Goal: Information Seeking & Learning: Learn about a topic

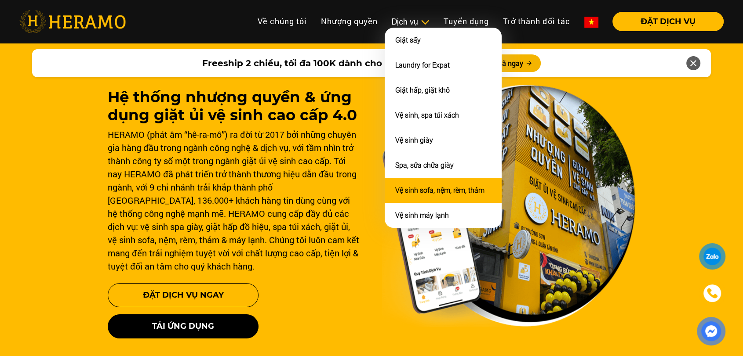
click at [425, 182] on li "Vệ sinh sofa, nệm, rèm, thảm" at bounding box center [443, 190] width 117 height 25
click at [436, 187] on link "Vệ sinh sofa, nệm, rèm, thảm" at bounding box center [439, 190] width 89 height 8
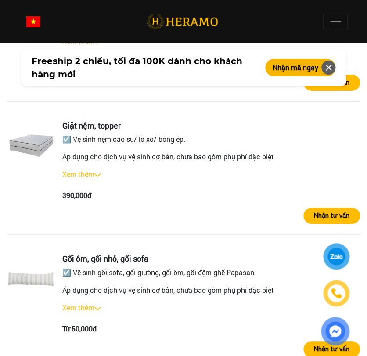
scroll to position [1599, 0]
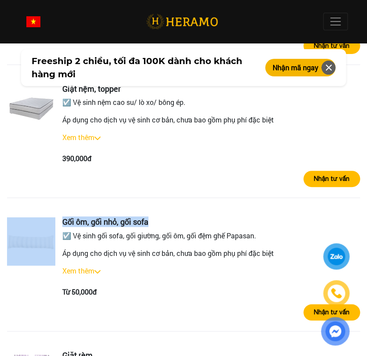
drag, startPoint x: 162, startPoint y: 182, endPoint x: 53, endPoint y: 180, distance: 108.6
click at [53, 218] on div "Gối ôm, gối nhỏ, gối sofa ☑️ Vệ sinh gối sofa, gối giường, gối ôm, gối đệm ghế …" at bounding box center [183, 258] width 353 height 80
copy div "Gối ôm, gối nhỏ, gối sofa"
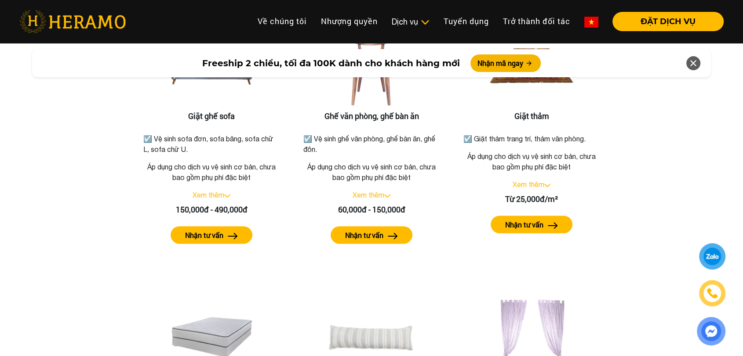
scroll to position [1155, 0]
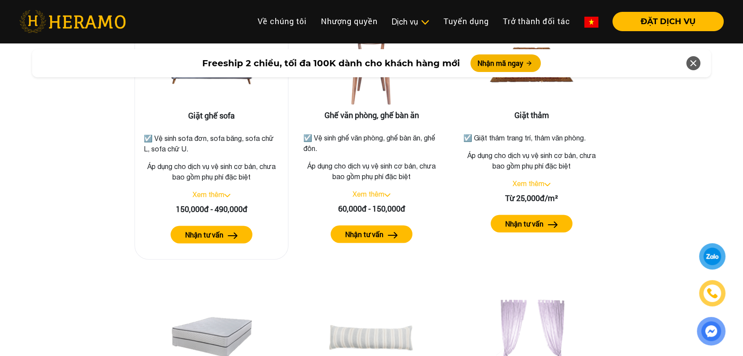
click at [227, 194] on img at bounding box center [227, 196] width 6 height 4
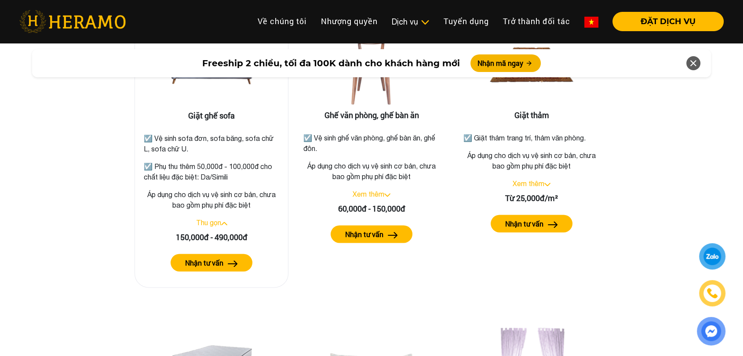
click at [212, 219] on link "Thu gọn" at bounding box center [208, 223] width 25 height 8
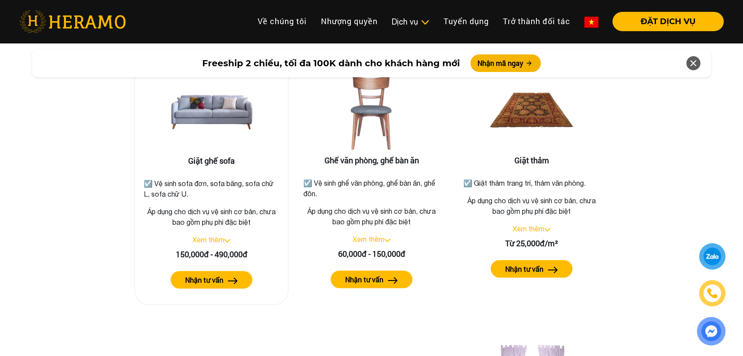
scroll to position [1109, 0]
drag, startPoint x: 200, startPoint y: 185, endPoint x: 139, endPoint y: 172, distance: 62.0
click at [139, 172] on div "Giặt ghế sofa ☑️ Vệ sinh sofa đơn, sofa băng, sofa chữ L, sofa chữ U. Áp dụng c…" at bounding box center [211, 184] width 154 height 244
click at [198, 192] on div "Giặt ghế sofa ☑️ Vệ sinh sofa đơn, sofa băng, sofa chữ L, sofa chữ U. Áp dụng c…" at bounding box center [211, 184] width 154 height 244
drag, startPoint x: 194, startPoint y: 187, endPoint x: 138, endPoint y: 172, distance: 57.9
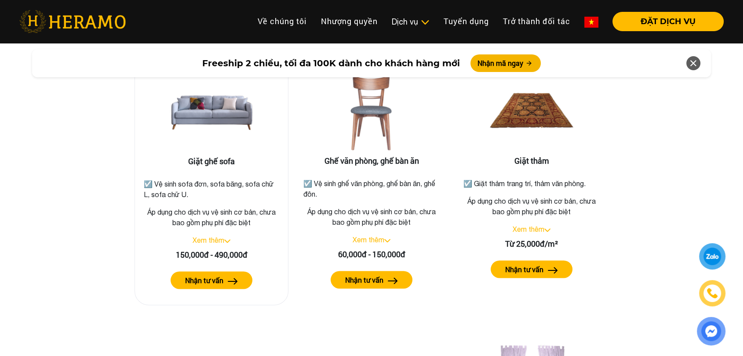
click at [138, 172] on div "Giặt ghế sofa ☑️ Vệ sinh sofa đơn, sofa băng, sofa chữ L, sofa chữ U. Áp dụng c…" at bounding box center [211, 184] width 154 height 244
drag, startPoint x: 145, startPoint y: 197, endPoint x: 253, endPoint y: 213, distance: 109.6
click at [253, 213] on p "Áp dụng cho dịch vụ vệ sinh cơ bản, chưa bao gồm phụ phí đặc biệt" at bounding box center [211, 217] width 139 height 21
click at [260, 222] on div "Giặt ghế sofa ☑️ Vệ sinh sofa đơn, sofa băng, sofa chữ L, sofa chữ U. Áp dụng c…" at bounding box center [211, 184] width 154 height 244
click at [217, 236] on link "Xem thêm" at bounding box center [208, 240] width 32 height 8
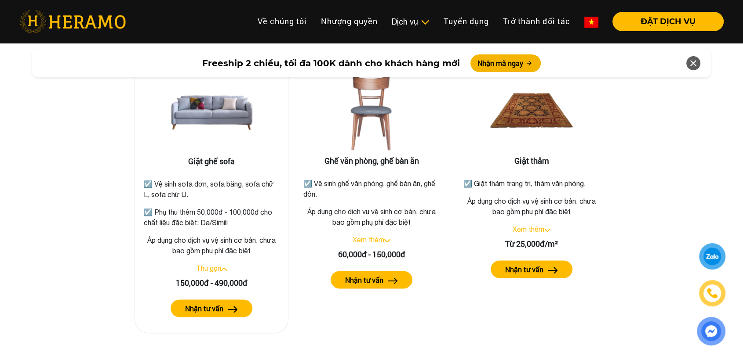
click at [209, 265] on link "Thu gọn" at bounding box center [208, 269] width 25 height 8
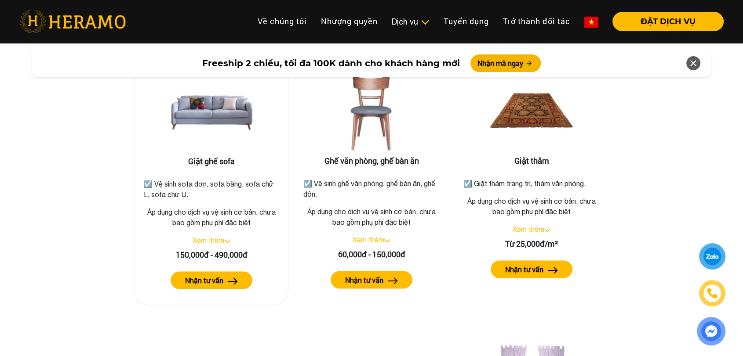
click at [223, 236] on link "Xem thêm" at bounding box center [208, 240] width 32 height 8
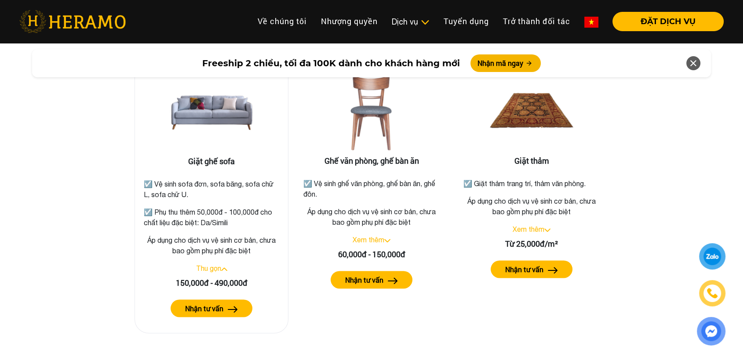
click at [209, 265] on link "Thu gọn" at bounding box center [208, 269] width 25 height 8
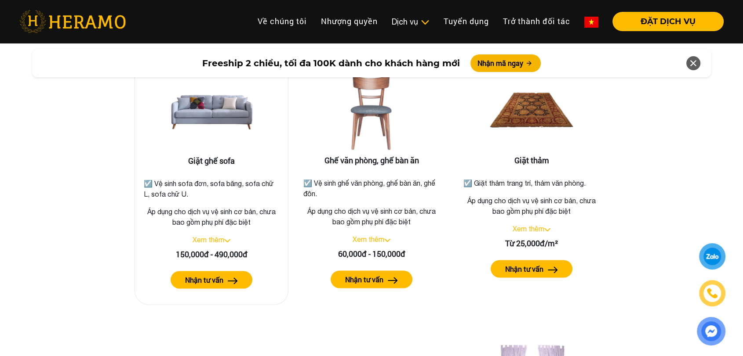
scroll to position [1110, 0]
click at [217, 236] on link "Xem thêm" at bounding box center [208, 240] width 32 height 8
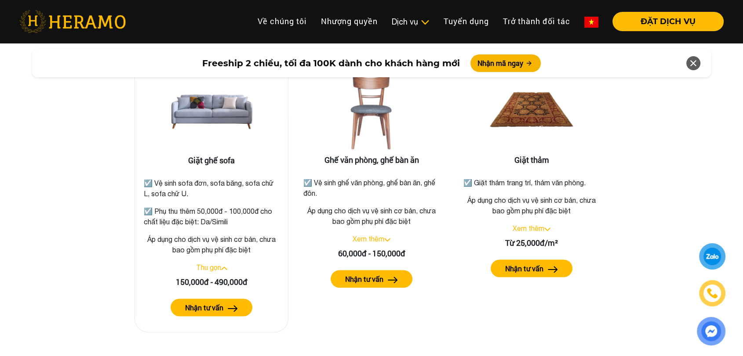
click at [211, 264] on link "Thu gọn" at bounding box center [208, 268] width 25 height 8
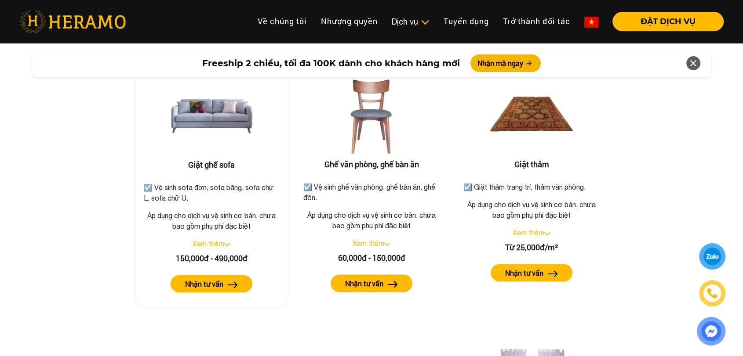
scroll to position [1105, 0]
click at [204, 240] on link "Xem thêm" at bounding box center [208, 244] width 32 height 8
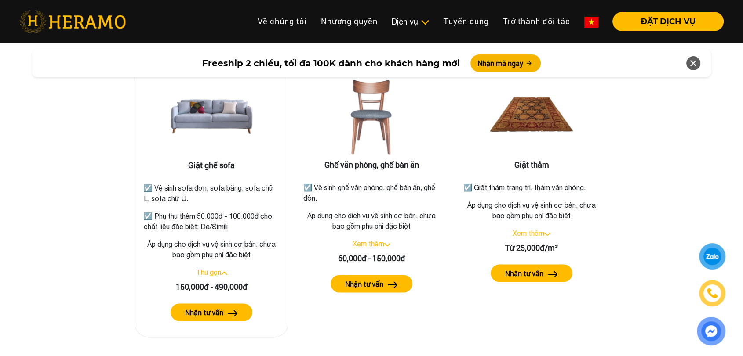
click at [204, 269] on link "Thu gọn" at bounding box center [208, 273] width 25 height 8
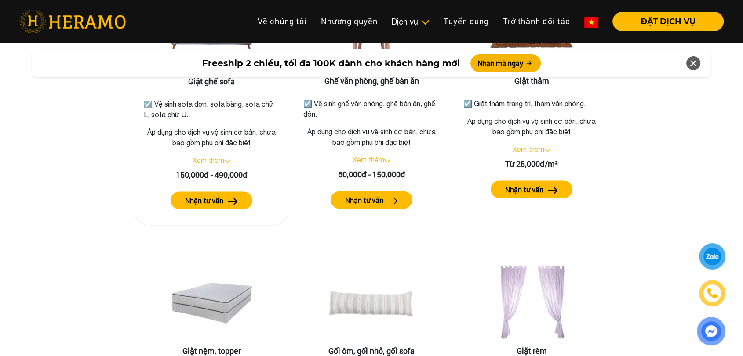
scroll to position [1190, 0]
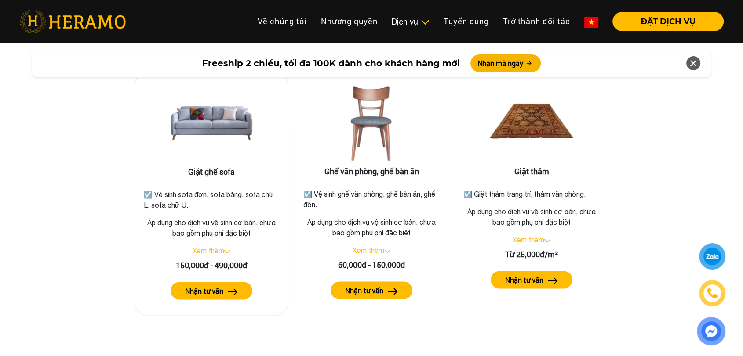
click at [225, 218] on p "Áp dụng cho dịch vụ vệ sinh cơ bản, chưa bao gồm phụ phí đặc biệt" at bounding box center [211, 228] width 139 height 21
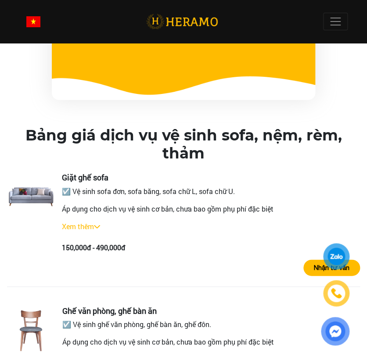
scroll to position [1081, 0]
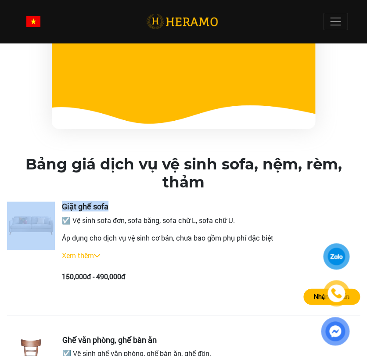
drag, startPoint x: 123, startPoint y: 170, endPoint x: 52, endPoint y: 166, distance: 71.3
click at [52, 202] on div "Giặt ghế sofa ☑️ Vệ sinh sofa đơn, sofa băng, sofa chữ L, sofa chữ U. Áp dụng c…" at bounding box center [183, 242] width 353 height 80
copy div "Giặt ghế sofa"
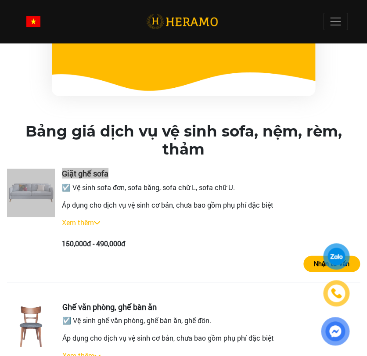
scroll to position [1114, 0]
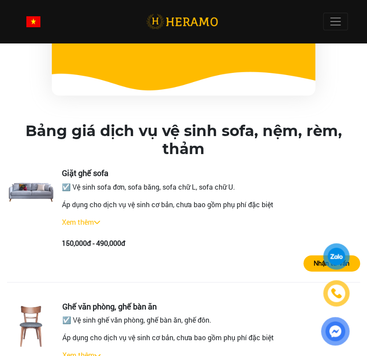
click at [131, 168] on div "Giặt ghế sofa ☑️ Vệ sinh sofa đơn, sofa băng, sofa chữ L, sofa chữ U. Áp dụng c…" at bounding box center [211, 208] width 298 height 80
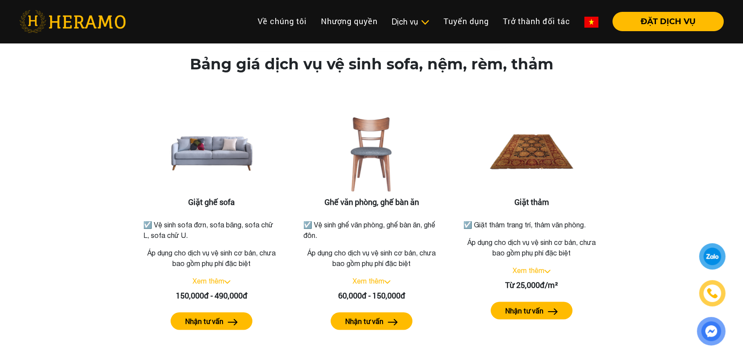
scroll to position [1067, 0]
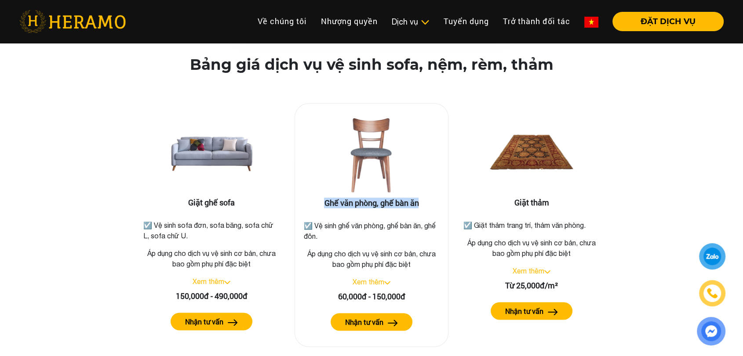
drag, startPoint x: 323, startPoint y: 189, endPoint x: 419, endPoint y: 193, distance: 95.9
click at [419, 199] on h3 "Ghế văn phòng, ghế bàn ăn" at bounding box center [371, 204] width 139 height 10
copy h3 "Ghế văn phòng, ghế bàn ăn"
click at [431, 103] on div "Ghế văn phòng, ghế bàn ăn ☑️ Vệ sinh ghế văn phòng, ghế bàn ăn, ghế đôn. Áp dụn…" at bounding box center [371, 225] width 154 height 244
drag, startPoint x: 316, startPoint y: 213, endPoint x: 341, endPoint y: 224, distance: 27.0
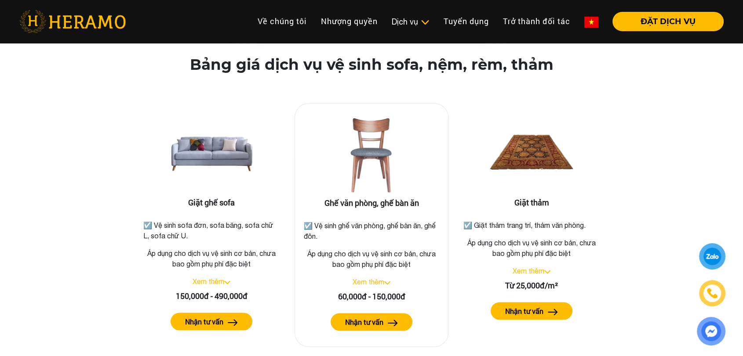
click at [341, 224] on p "☑️ Vệ sinh ghế văn phòng, ghế bàn ăn, ghế đôn." at bounding box center [371, 231] width 135 height 21
copy p "Vệ sinh ghế văn phòng, ghế bàn ăn, ghế đôn."
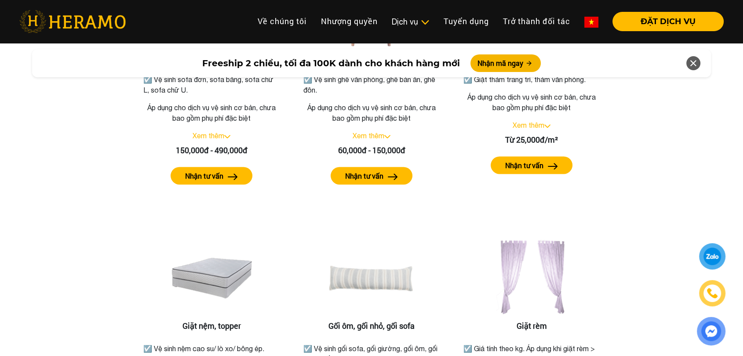
scroll to position [1083, 0]
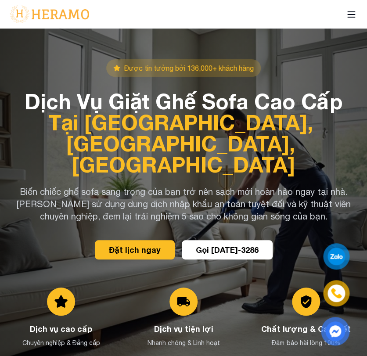
click at [354, 10] on icon at bounding box center [351, 14] width 11 height 11
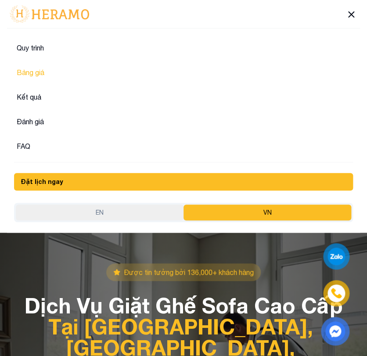
click at [75, 72] on button "Bảng giá" at bounding box center [183, 73] width 339 height 18
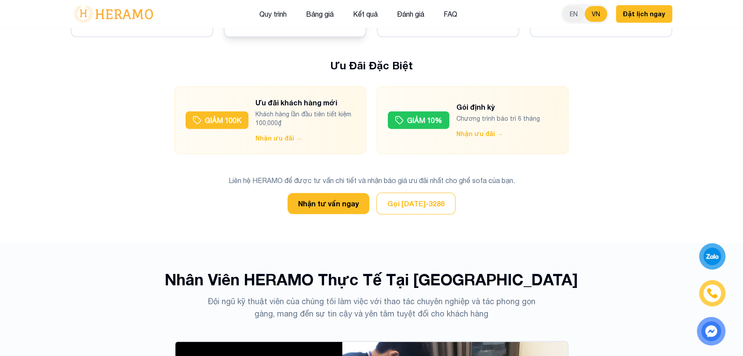
scroll to position [2348, 0]
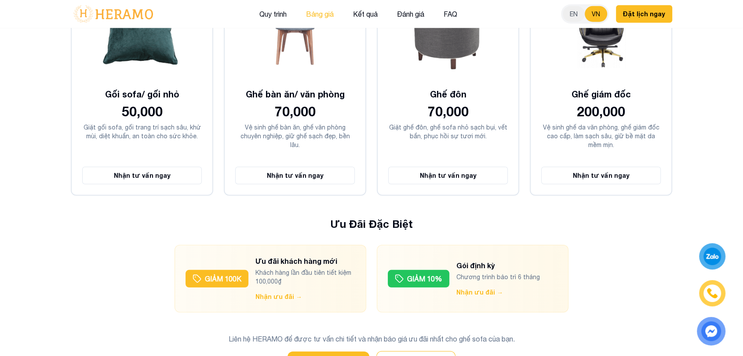
click at [327, 15] on button "Bảng giá" at bounding box center [319, 13] width 33 height 11
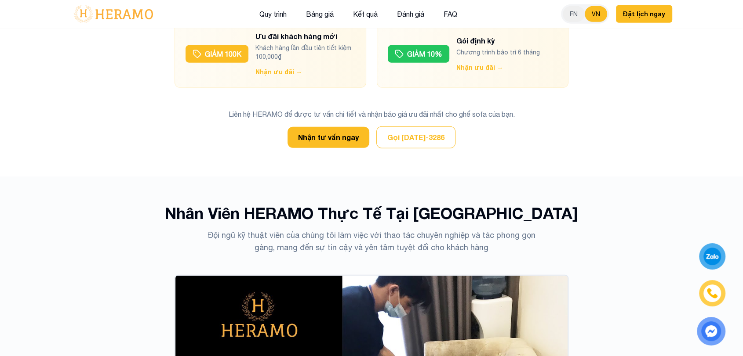
scroll to position [2576, 0]
